Goal: Task Accomplishment & Management: Use online tool/utility

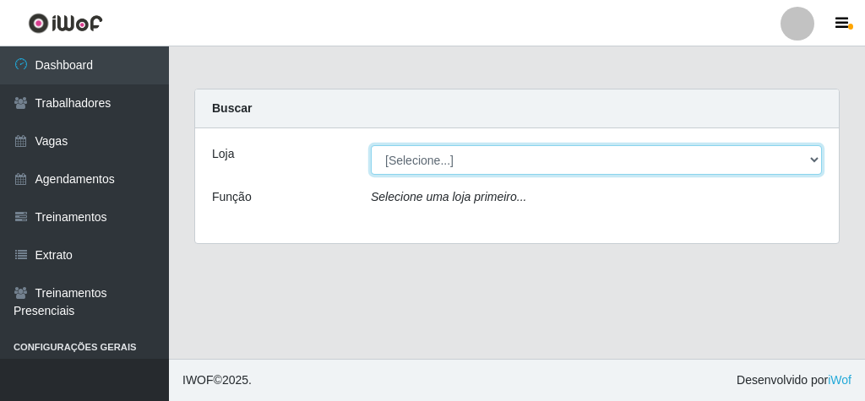
click at [815, 162] on select "[Selecione...] Rede Econômico - Malvinas Rede Econômico - Prata" at bounding box center [596, 160] width 451 height 30
select select "194"
click at [371, 145] on select "[Selecione...] Rede Econômico - Malvinas Rede Econômico - Prata" at bounding box center [596, 160] width 451 height 30
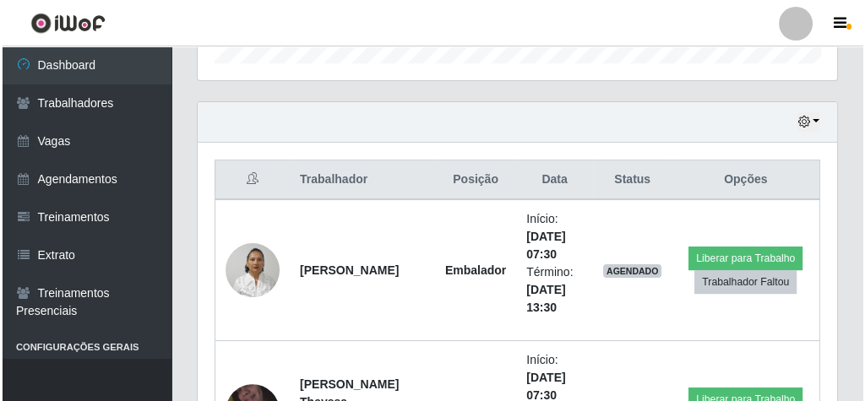
scroll to position [676, 0]
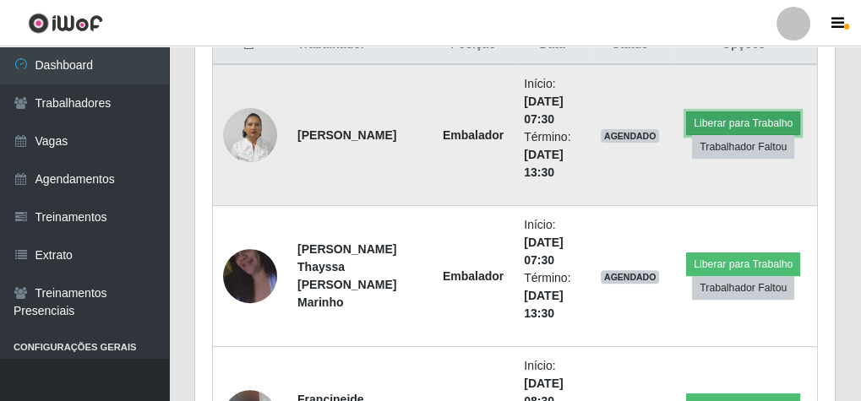
click at [732, 112] on button "Liberar para Trabalho" at bounding box center [743, 124] width 114 height 24
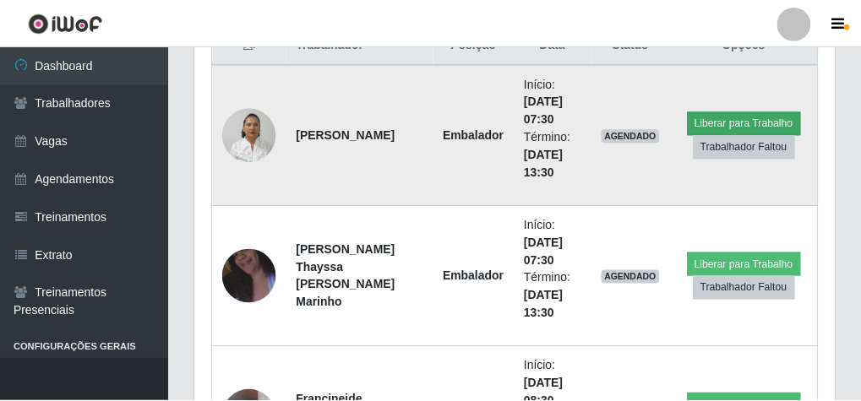
scroll to position [350, 634]
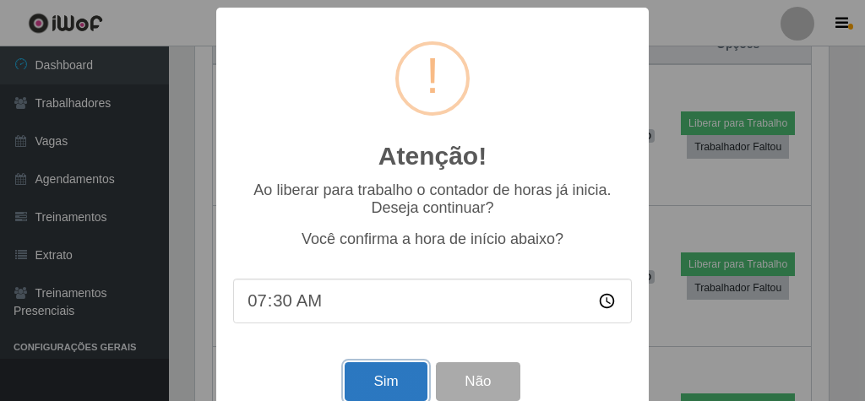
click at [400, 391] on button "Sim" at bounding box center [386, 382] width 82 height 40
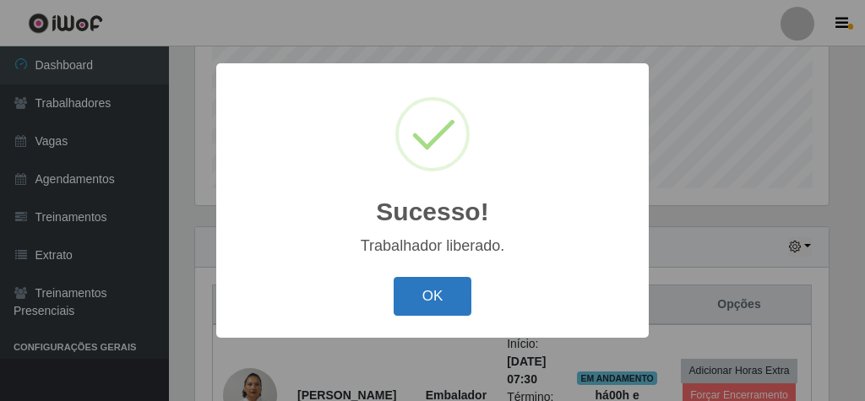
click at [422, 293] on button "OK" at bounding box center [433, 297] width 79 height 40
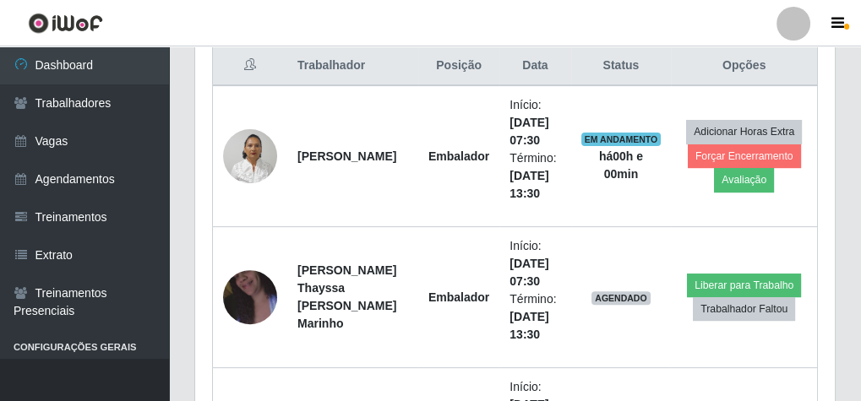
scroll to position [686, 0]
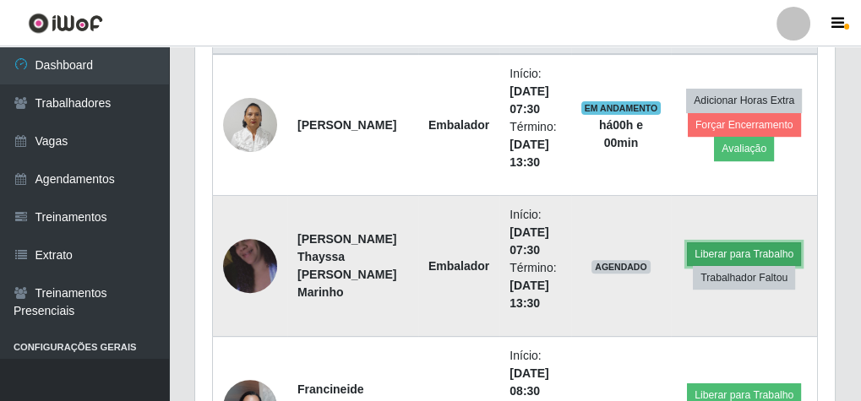
click at [711, 243] on button "Liberar para Trabalho" at bounding box center [744, 254] width 114 height 24
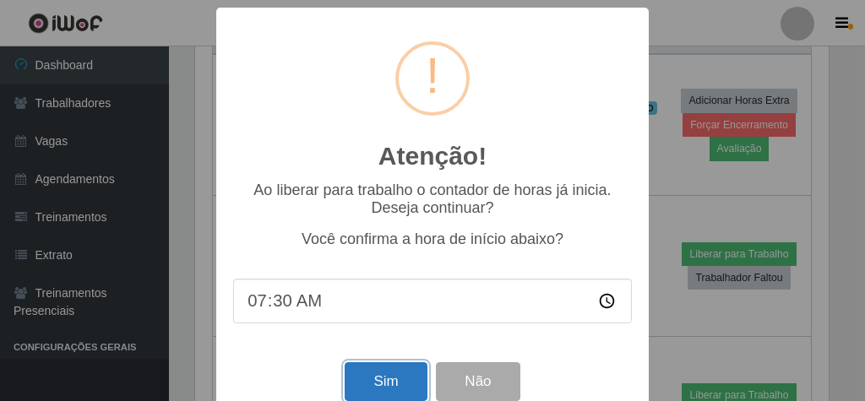
click at [405, 378] on button "Sim" at bounding box center [386, 382] width 82 height 40
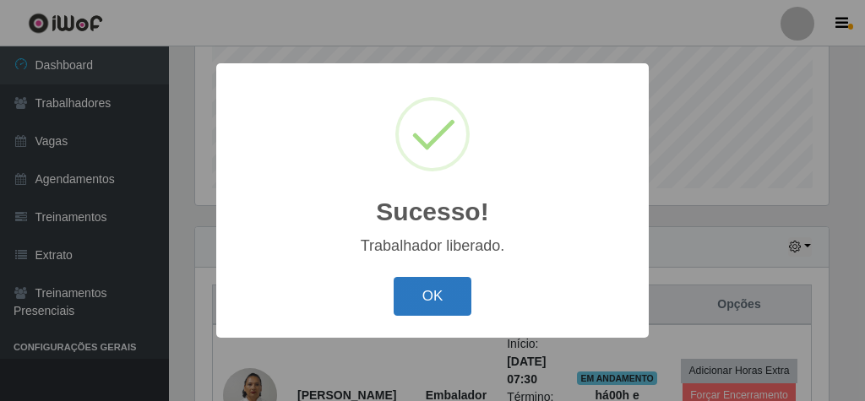
click at [437, 282] on button "OK" at bounding box center [433, 297] width 79 height 40
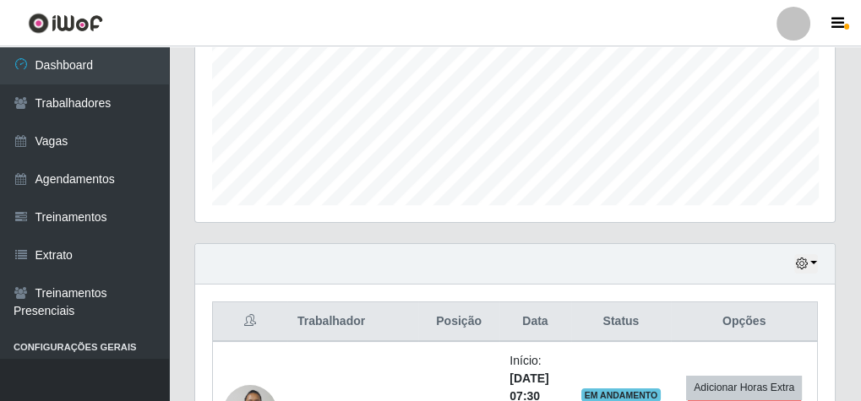
scroll to position [473, 0]
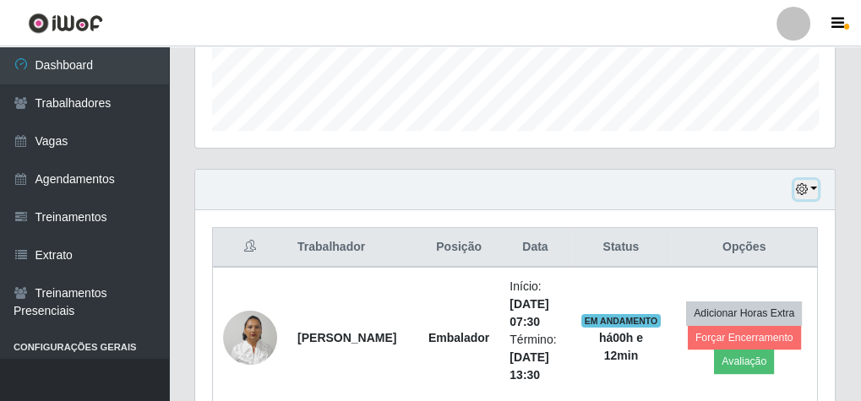
click at [814, 189] on button "button" at bounding box center [806, 189] width 24 height 19
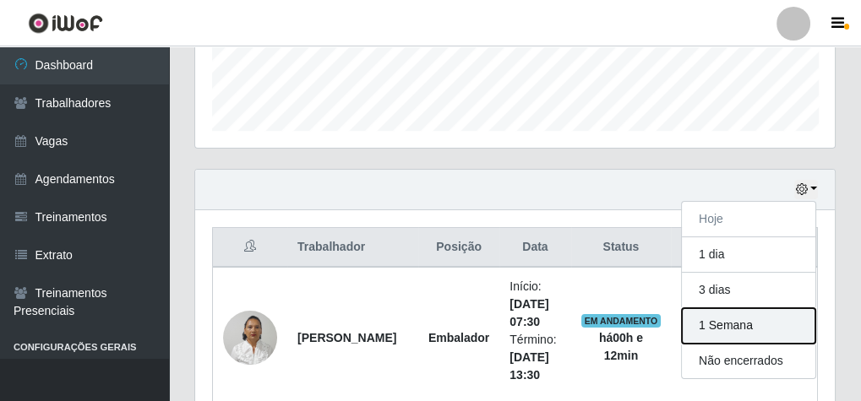
click at [749, 314] on button "1 Semana" at bounding box center [748, 325] width 133 height 35
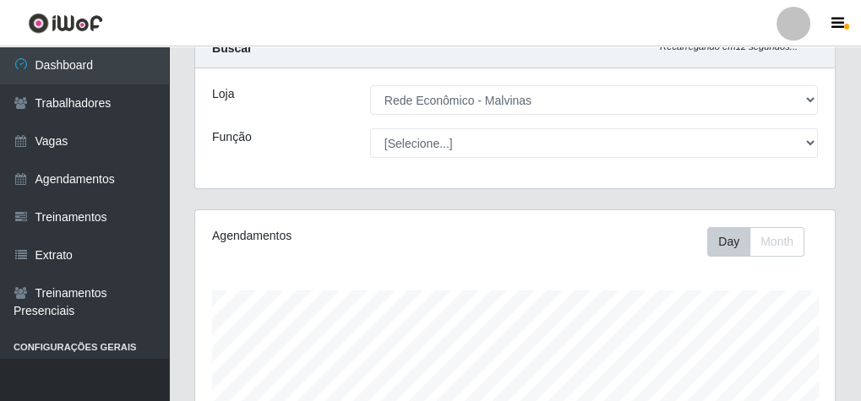
scroll to position [0, 0]
